Goal: Task Accomplishment & Management: Use online tool/utility

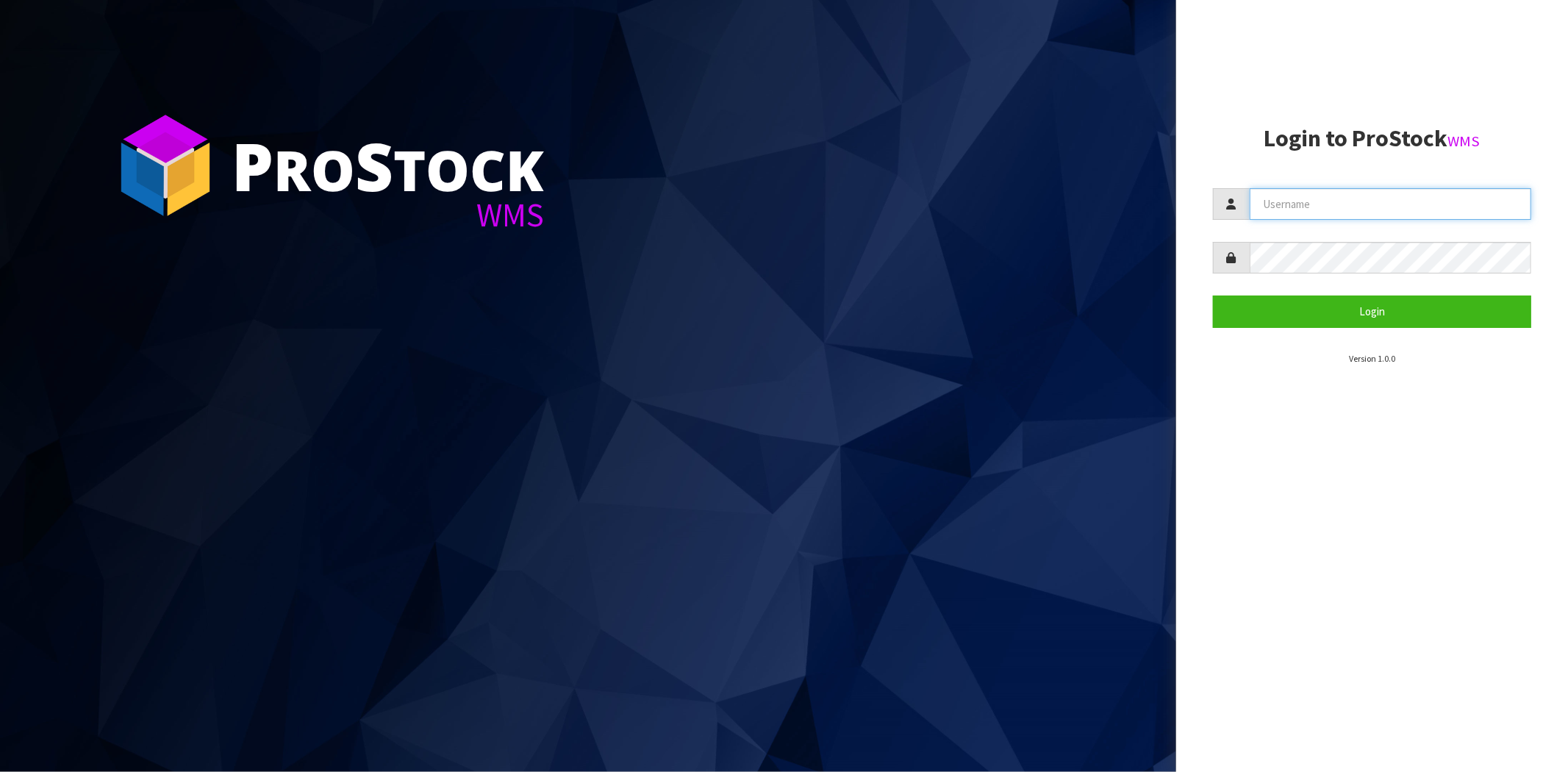
click at [1291, 197] on input "text" at bounding box center [1391, 204] width 282 height 32
type input "[PERSON_NAME][EMAIL_ADDRESS][DOMAIN_NAME]"
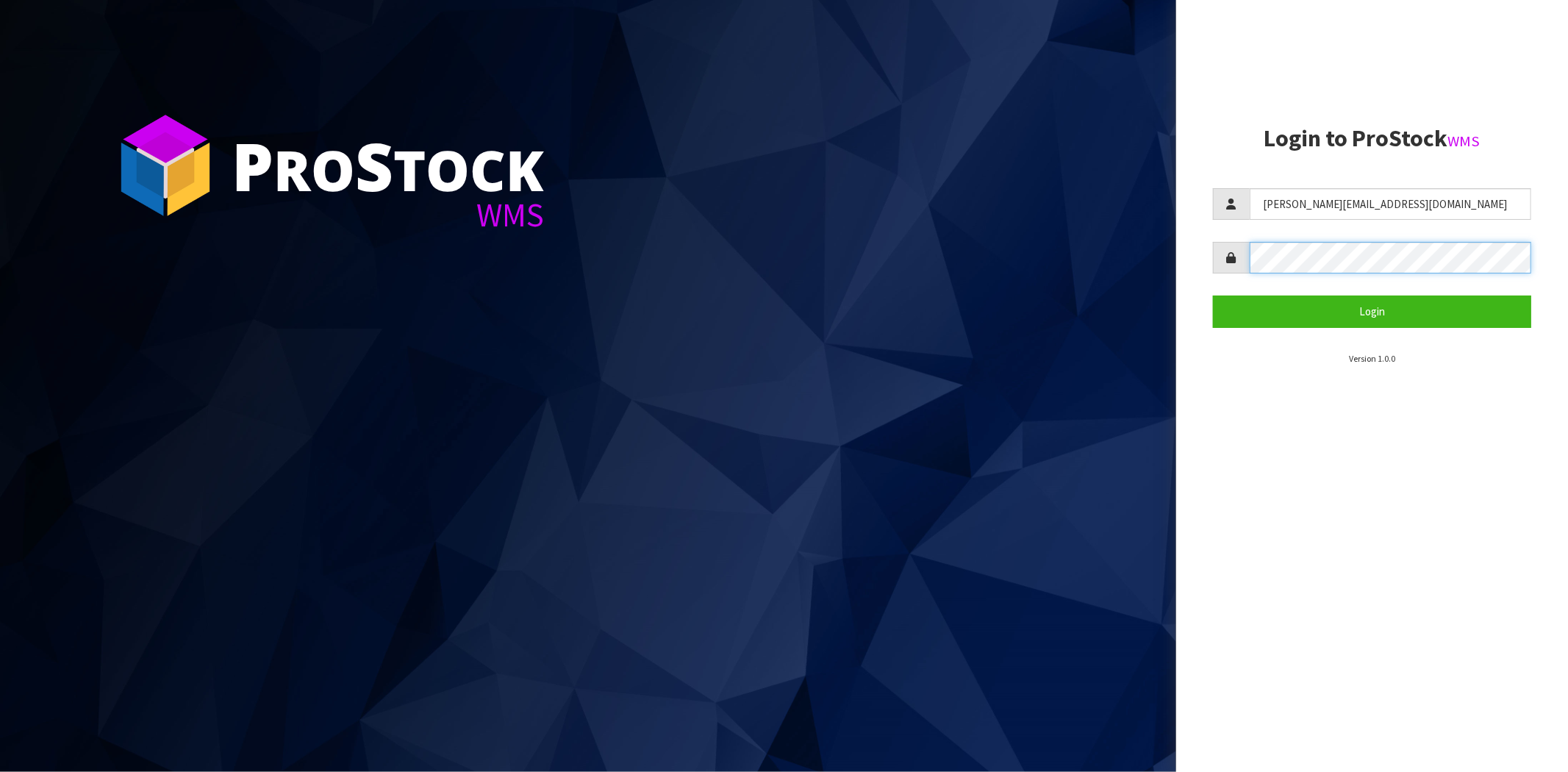
click at [1213, 296] on button "Login" at bounding box center [1372, 312] width 318 height 32
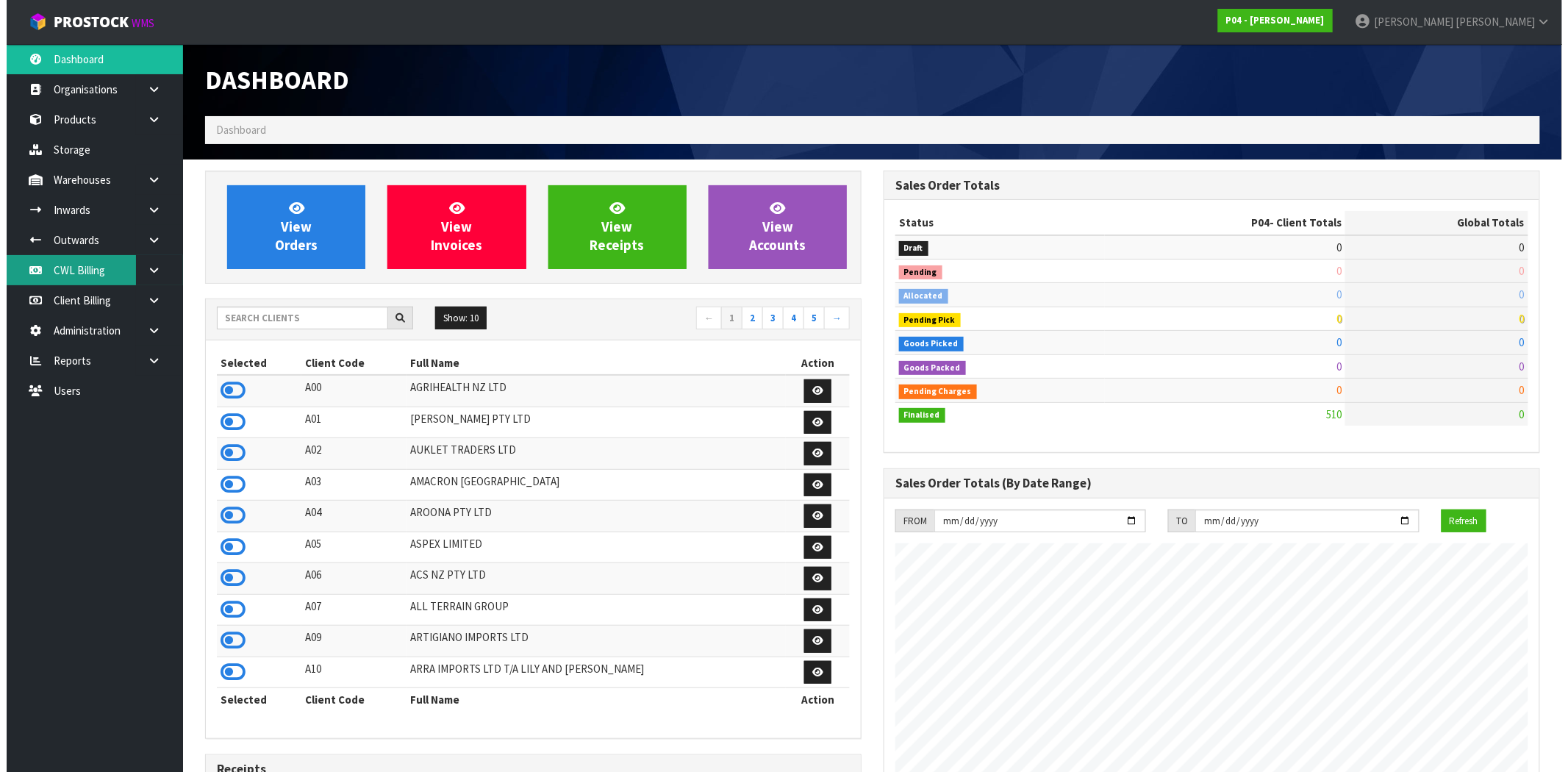
scroll to position [899, 678]
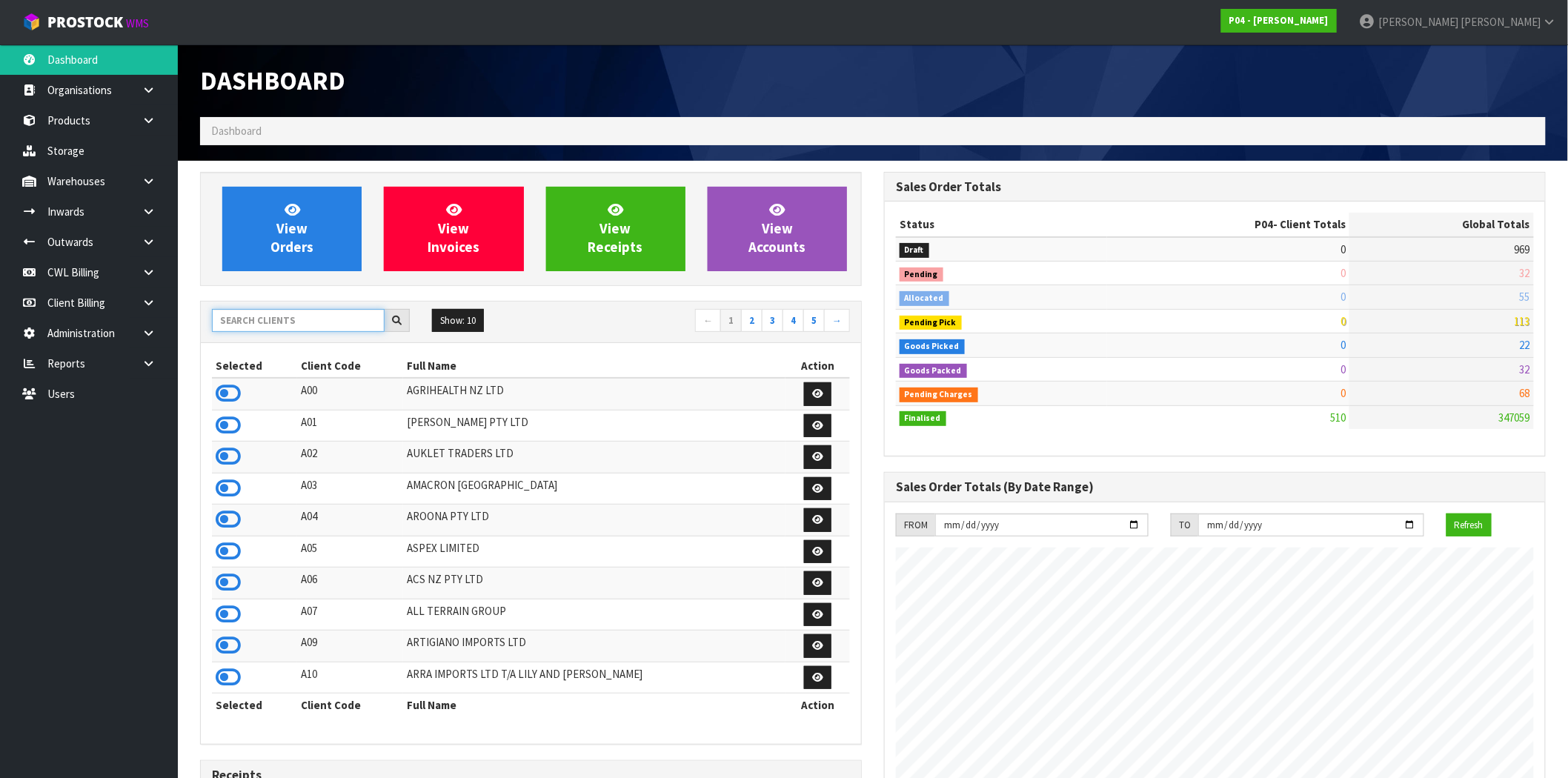
click at [257, 325] on input "text" at bounding box center [298, 320] width 173 height 23
click at [144, 91] on icon at bounding box center [148, 89] width 14 height 11
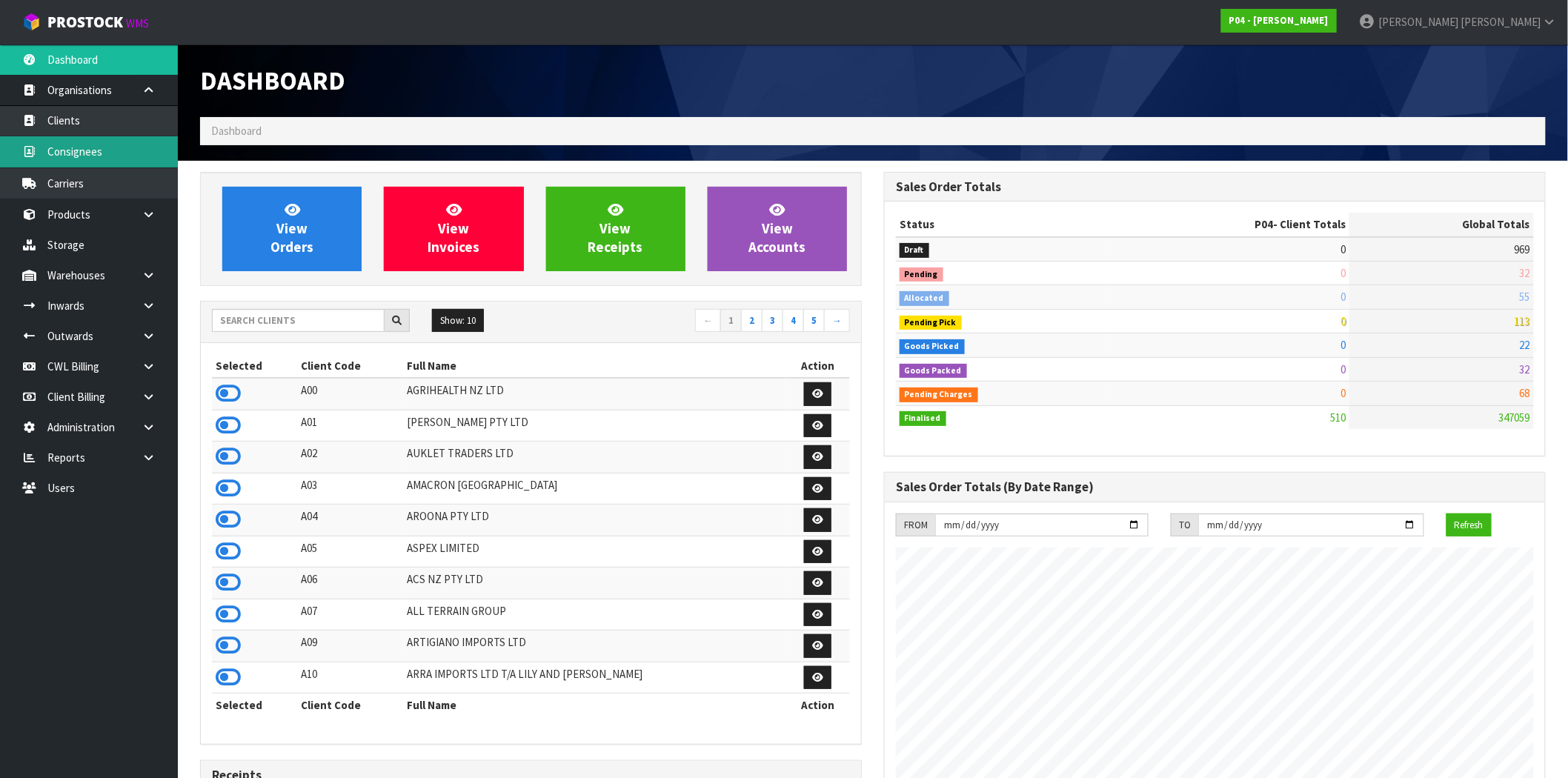
click at [92, 156] on link "Consignees" at bounding box center [88, 151] width 178 height 31
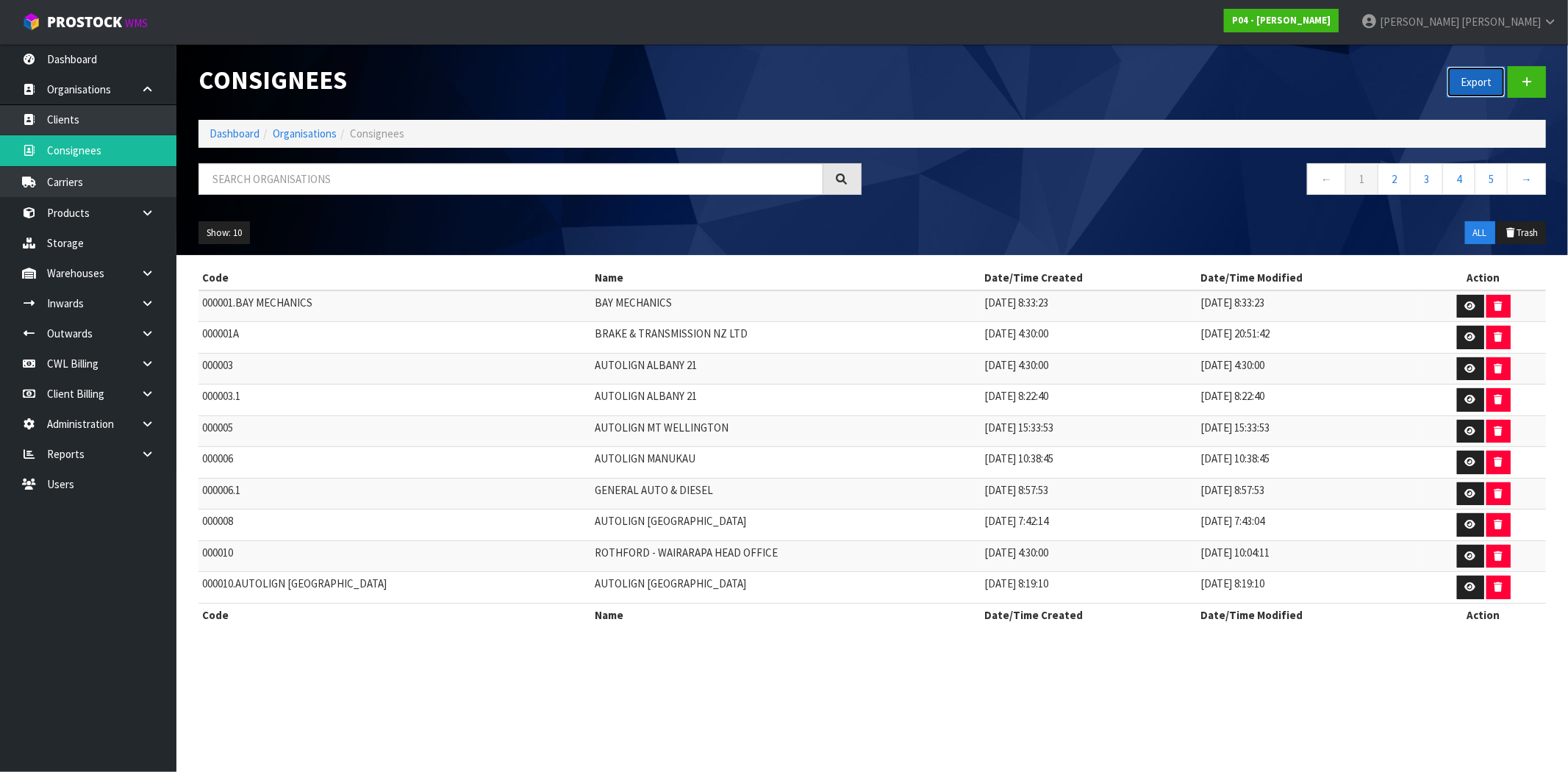
click at [1483, 81] on button "Export" at bounding box center [1476, 82] width 59 height 32
